Goal: Find specific page/section: Find specific page/section

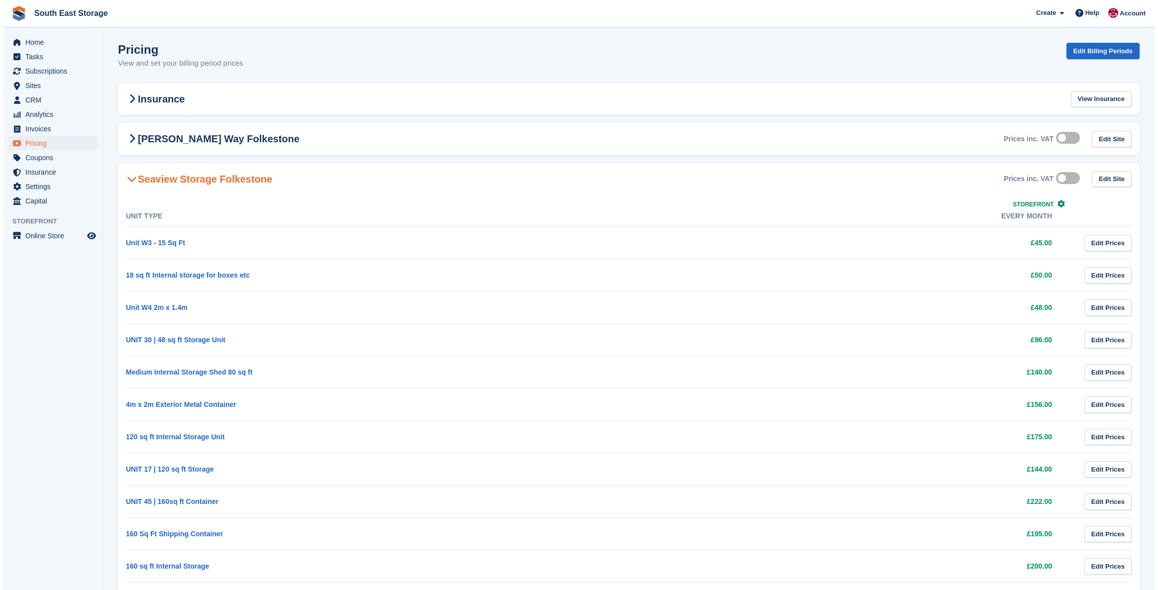
scroll to position [119, 0]
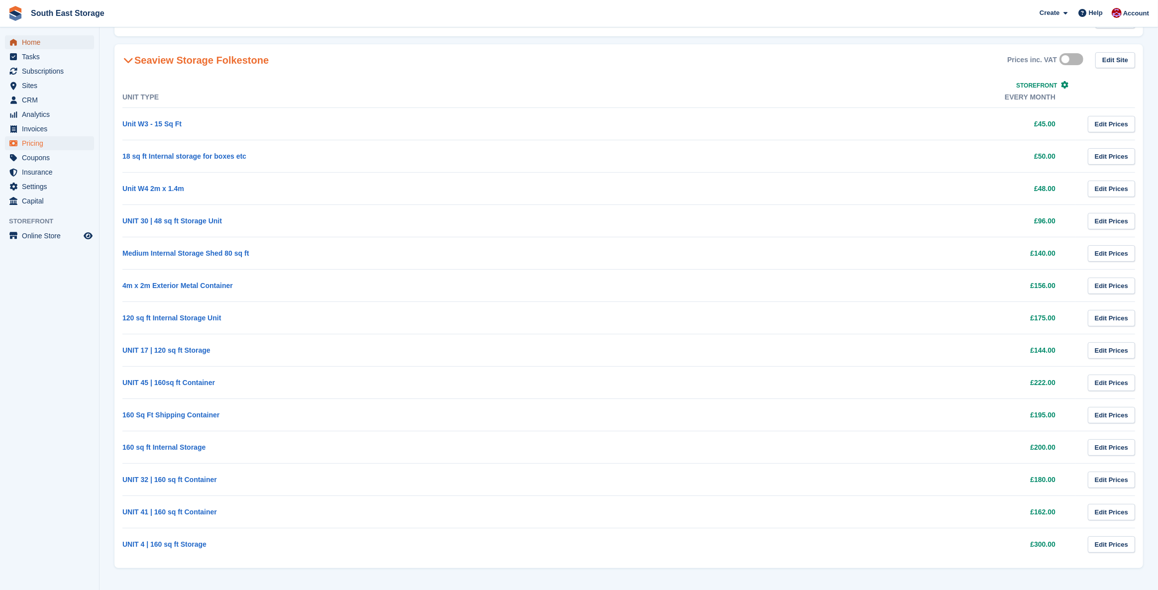
click at [34, 42] on span "Home" at bounding box center [52, 42] width 60 height 14
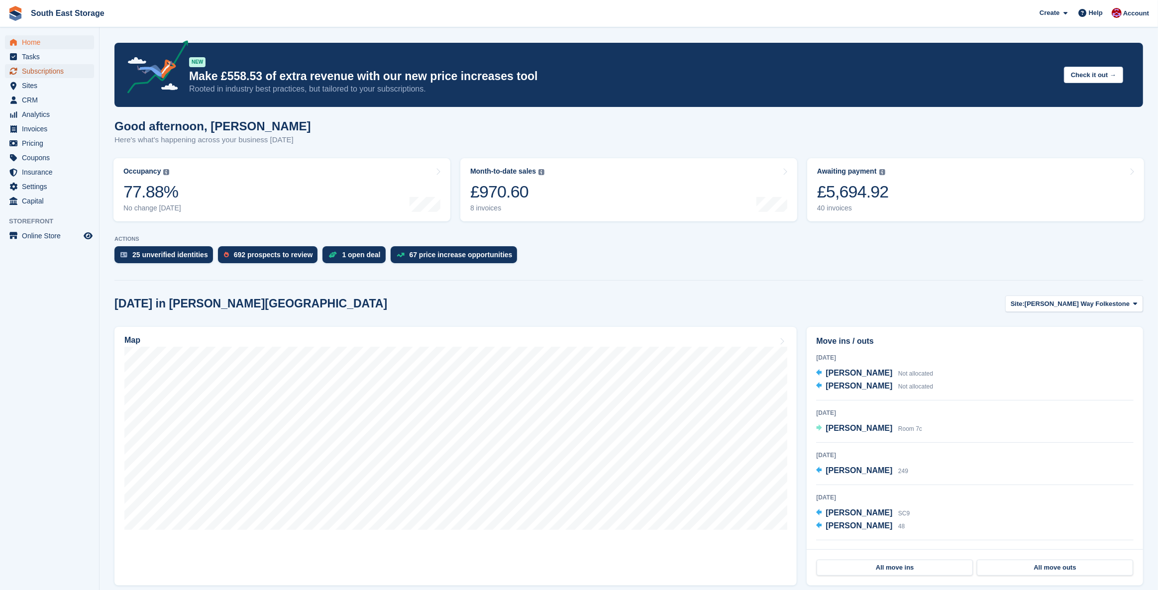
click at [32, 70] on span "Subscriptions" at bounding box center [52, 71] width 60 height 14
